Goal: Task Accomplishment & Management: Use online tool/utility

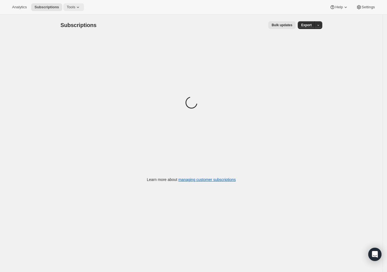
click at [67, 7] on span "Tools" at bounding box center [71, 7] width 9 height 4
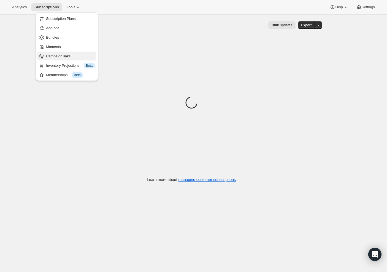
click at [58, 59] on button "Campaign links" at bounding box center [66, 56] width 59 height 9
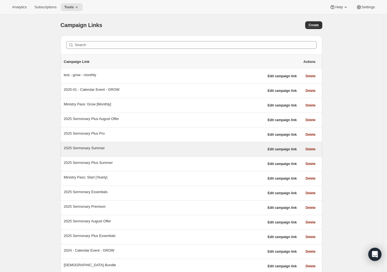
click at [93, 147] on div "2025 Sermonary Summer" at bounding box center [164, 148] width 201 height 6
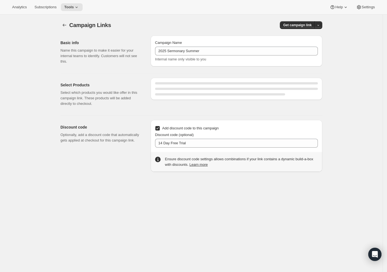
select select "gid://shopify/SellingPlan/689644241212"
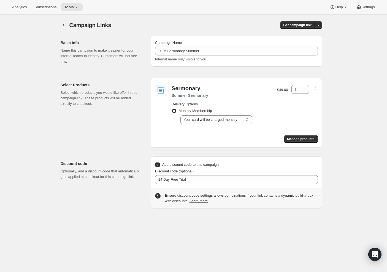
scroll to position [15, 0]
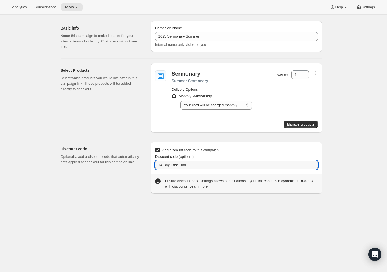
drag, startPoint x: 198, startPoint y: 164, endPoint x: 144, endPoint y: 163, distance: 53.5
click at [144, 163] on div "Discount code Optionally, add a discount code that automatically gets applied a…" at bounding box center [189, 165] width 266 height 56
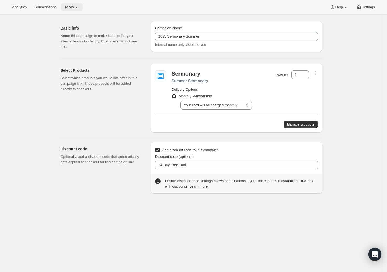
click at [68, 9] on button "Tools" at bounding box center [72, 7] width 22 height 8
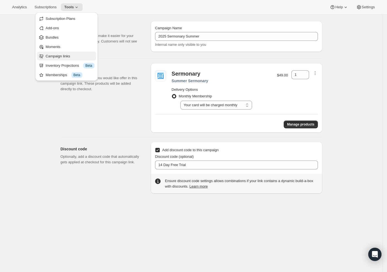
click at [67, 57] on span "Campaign links" at bounding box center [58, 56] width 25 height 4
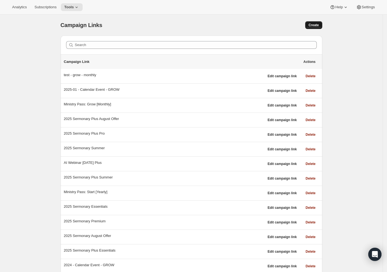
click at [314, 25] on span "Create" at bounding box center [314, 25] width 10 height 4
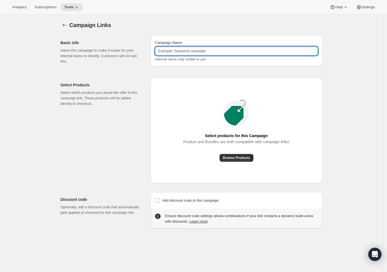
click at [180, 53] on input "Campaign Name" at bounding box center [236, 51] width 163 height 9
paste input "AI-Webinar-[DATE]-Plus"
type input "AI-Webinar-[DATE]"
click at [238, 159] on span "Browse Products" at bounding box center [236, 157] width 27 height 4
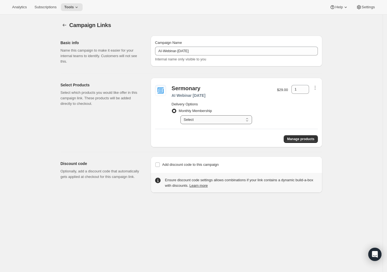
select select "gid://shopify/SellingPlan/689644241212"
click at [160, 165] on input "Add discount code to this campaign" at bounding box center [157, 164] width 4 height 4
checkbox input "true"
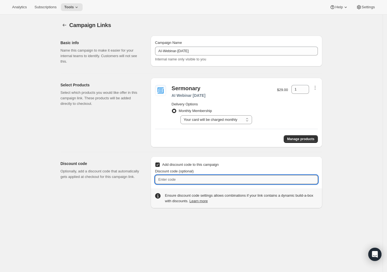
click at [168, 179] on input "Discount code (optional)" at bounding box center [236, 179] width 163 height 9
paste input "14 Day Free Trial"
type input "14 Day Free Trial"
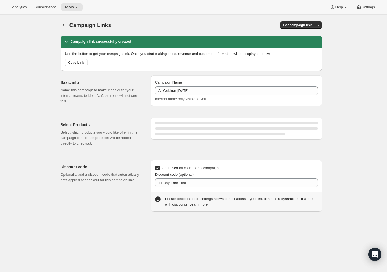
select select "gid://shopify/SellingPlan/689644241212"
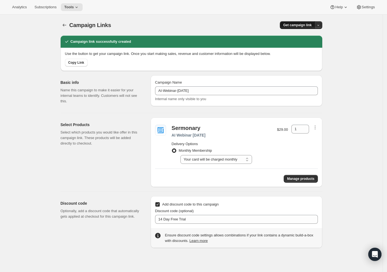
click at [300, 23] on span "Get campaign link" at bounding box center [297, 25] width 28 height 4
click at [305, 34] on span "Copy Link" at bounding box center [313, 37] width 16 height 6
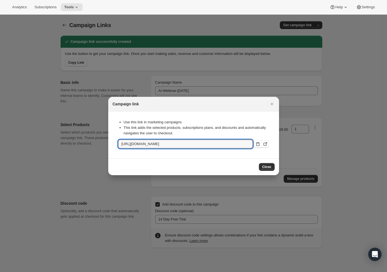
drag, startPoint x: 171, startPoint y: 144, endPoint x: 294, endPoint y: 145, distance: 122.7
